Goal: Entertainment & Leisure: Consume media (video, audio)

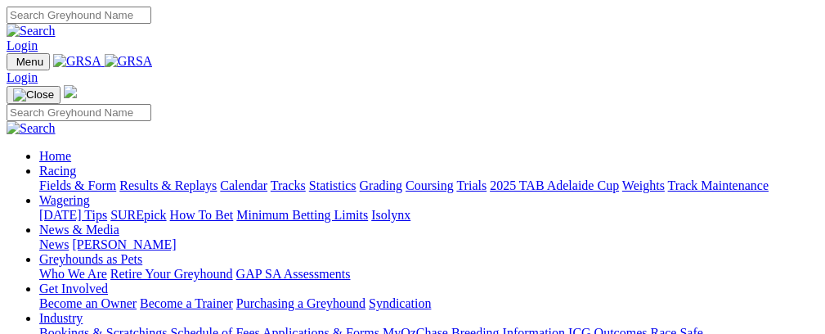
scroll to position [508, 0]
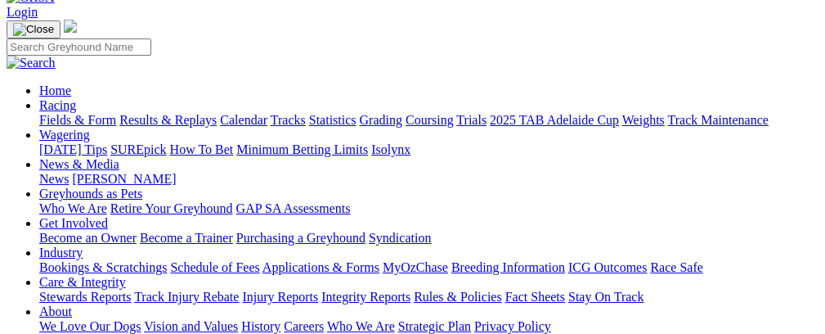
scroll to position [44, 0]
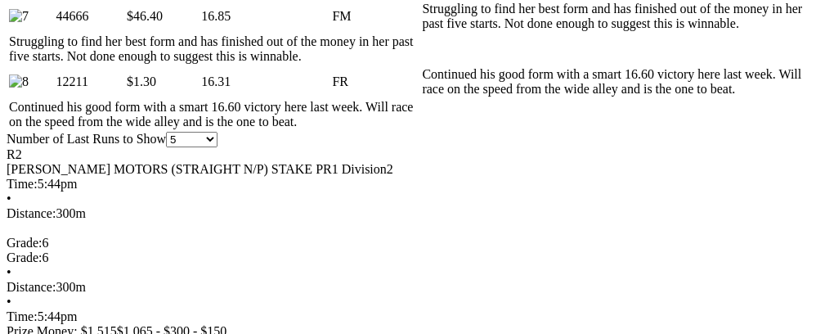
scroll to position [0, 78]
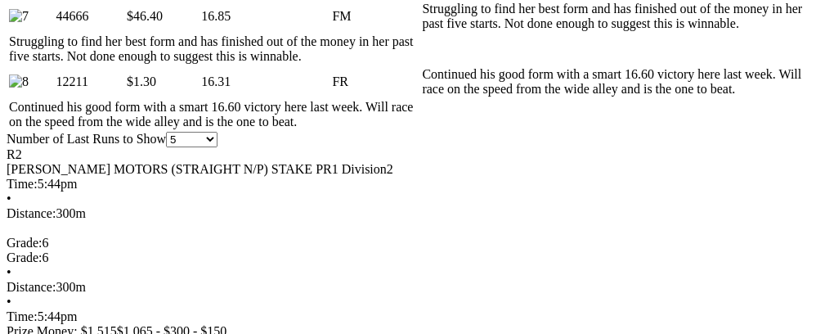
scroll to position [0, 0]
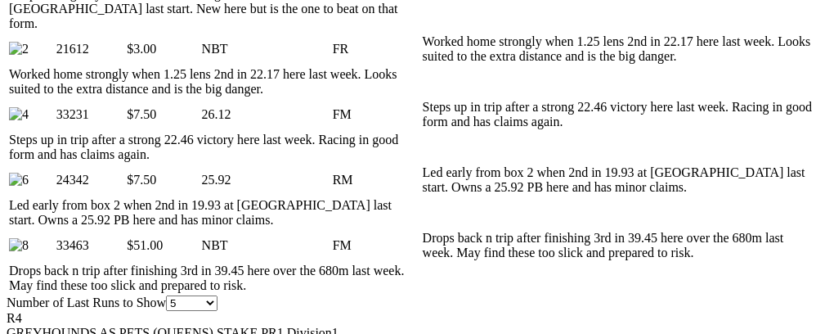
scroll to position [0, 79]
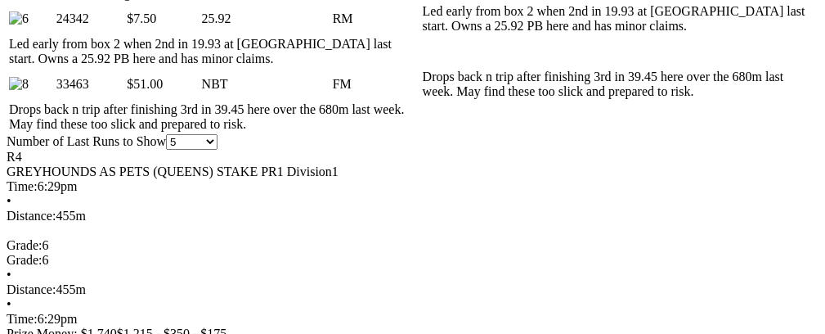
scroll to position [1141, 0]
